Goal: Information Seeking & Learning: Learn about a topic

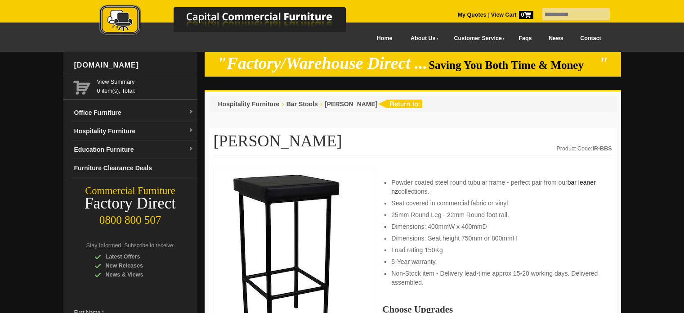
scroll to position [809, 0]
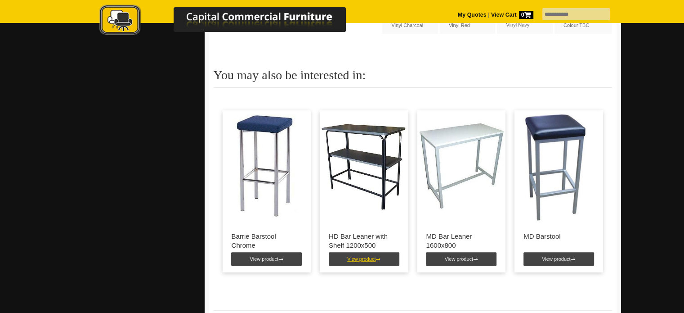
click at [356, 252] on link "View product" at bounding box center [364, 258] width 71 height 13
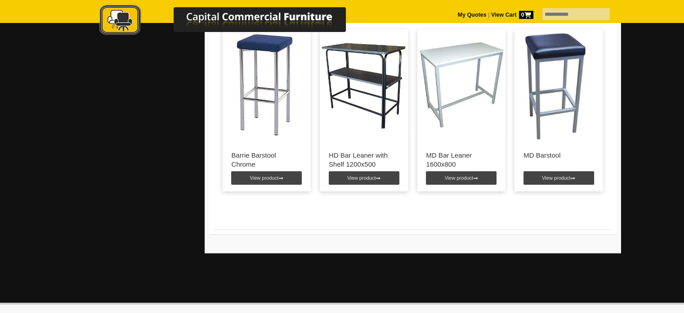
scroll to position [944, 0]
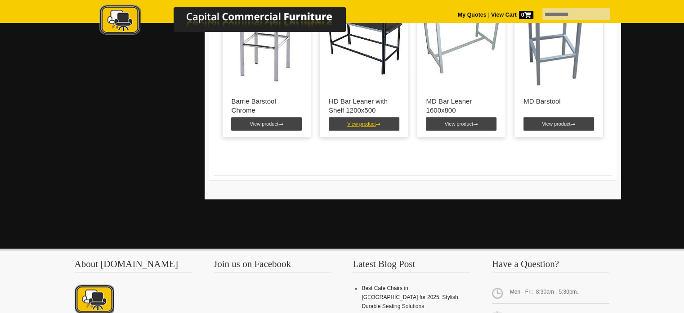
click at [360, 117] on link "View product" at bounding box center [364, 123] width 71 height 13
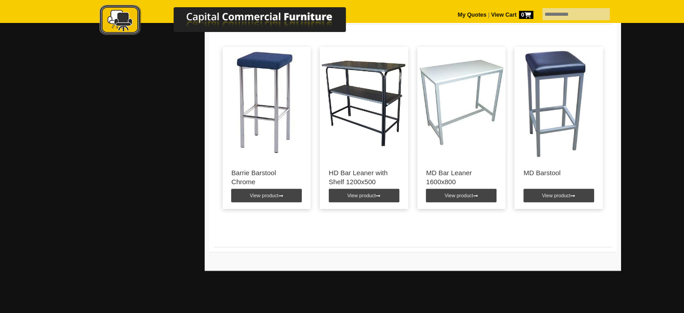
scroll to position [809, 0]
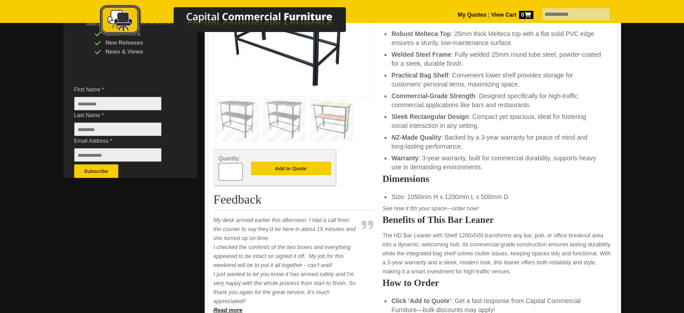
scroll to position [225, 0]
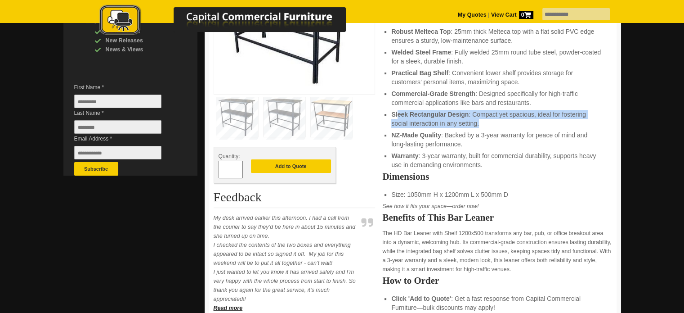
drag, startPoint x: 398, startPoint y: 113, endPoint x: 486, endPoint y: 127, distance: 89.2
click at [486, 127] on li "Sleek Rectangular Design : Compact yet spacious, ideal for fostering social int…" at bounding box center [496, 119] width 211 height 18
click at [475, 127] on ul "Robust Melteca Top : 25mm thick Melteca top with a flat solid PVC edge ensures …" at bounding box center [496, 98] width 211 height 142
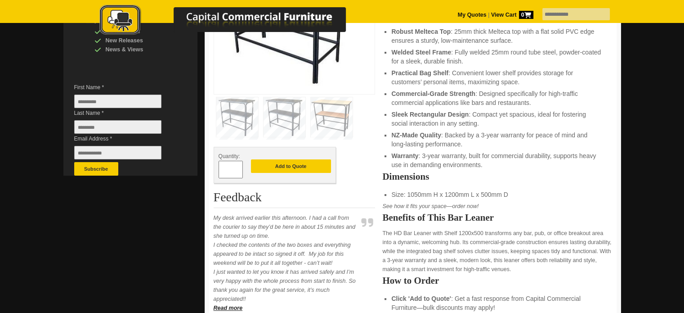
click at [443, 138] on li "NZ-Made Quality : Backed by a 3-year warranty for peace of mind and long-lastin…" at bounding box center [496, 139] width 211 height 18
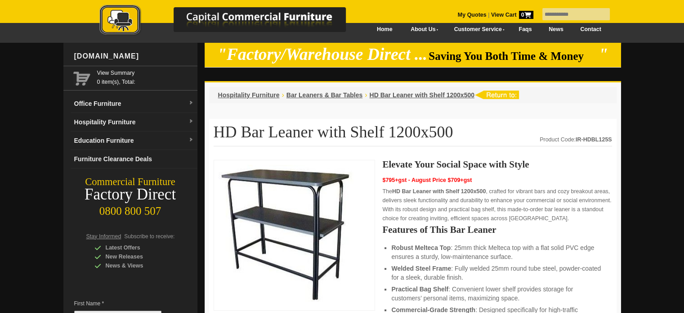
scroll to position [0, 0]
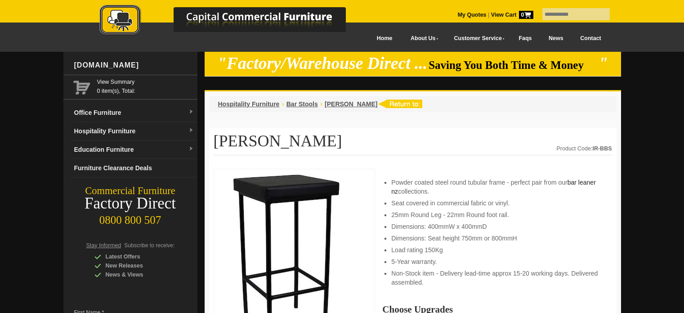
scroll to position [899, 0]
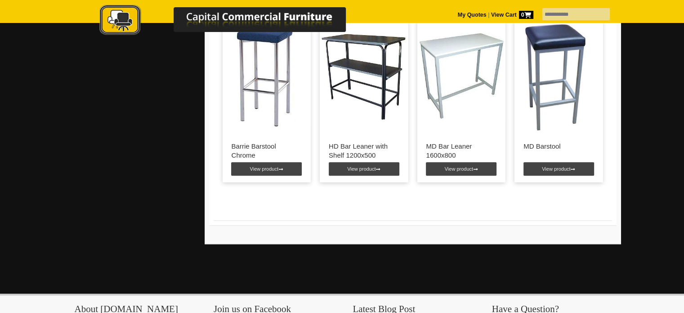
click at [258, 79] on img at bounding box center [267, 76] width 89 height 112
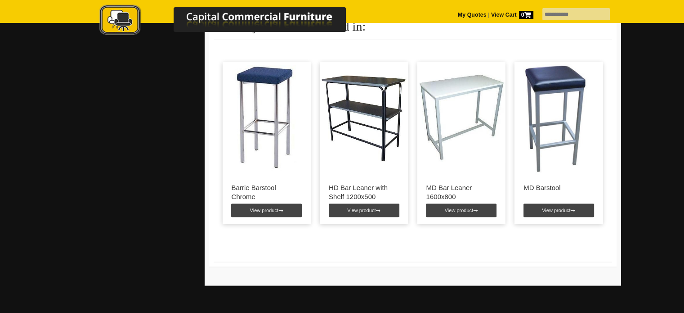
scroll to position [854, 0]
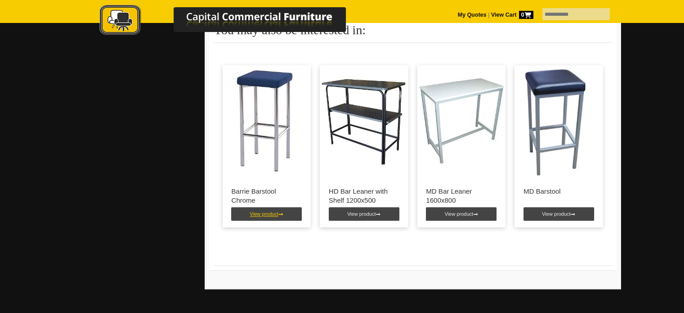
click at [272, 212] on link "View product" at bounding box center [266, 213] width 71 height 13
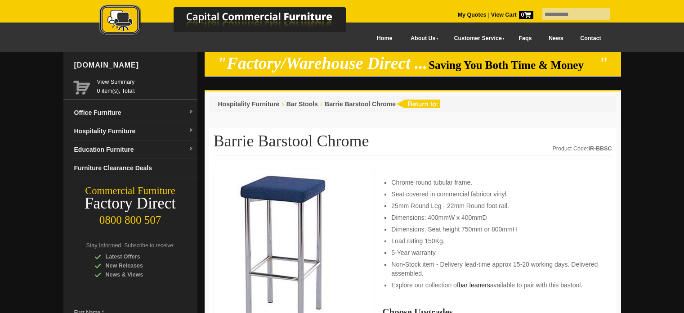
scroll to position [90, 0]
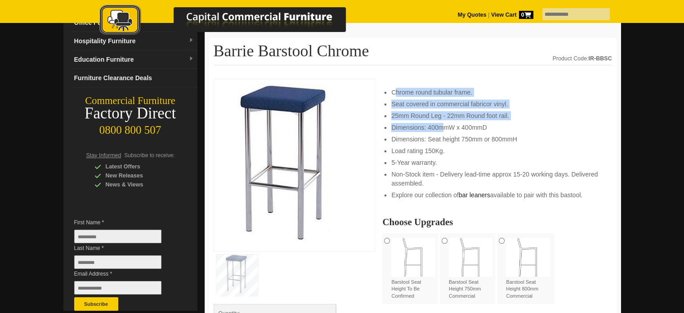
drag, startPoint x: 396, startPoint y: 90, endPoint x: 444, endPoint y: 125, distance: 59.3
click at [444, 125] on ul "Chrome round tubular frame. Seat covered in commercial fabricor vinyl. 25mm Rou…" at bounding box center [496, 144] width 211 height 112
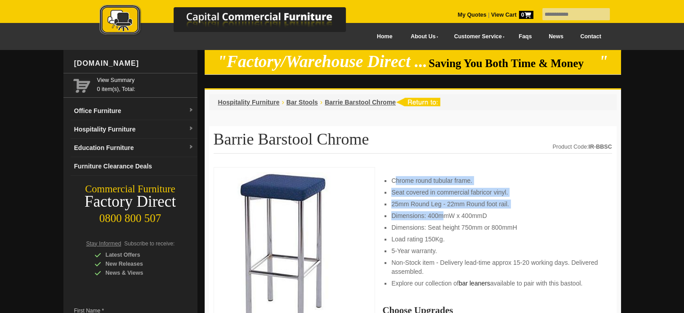
scroll to position [0, 0]
